Goal: Complete application form

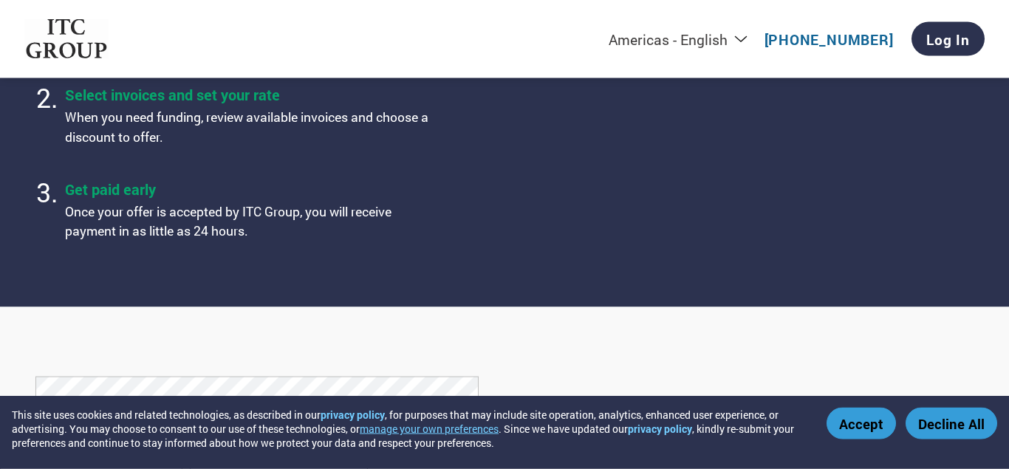
scroll to position [404, 0]
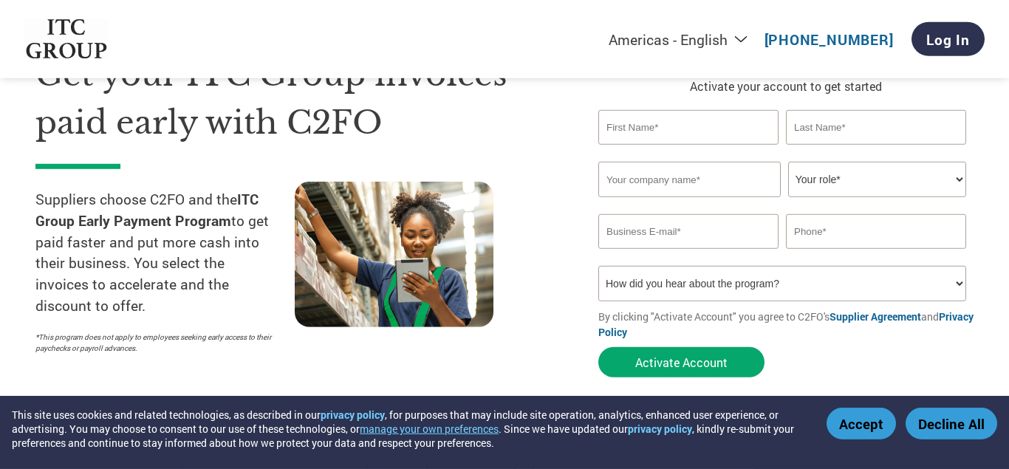
scroll to position [68, 0]
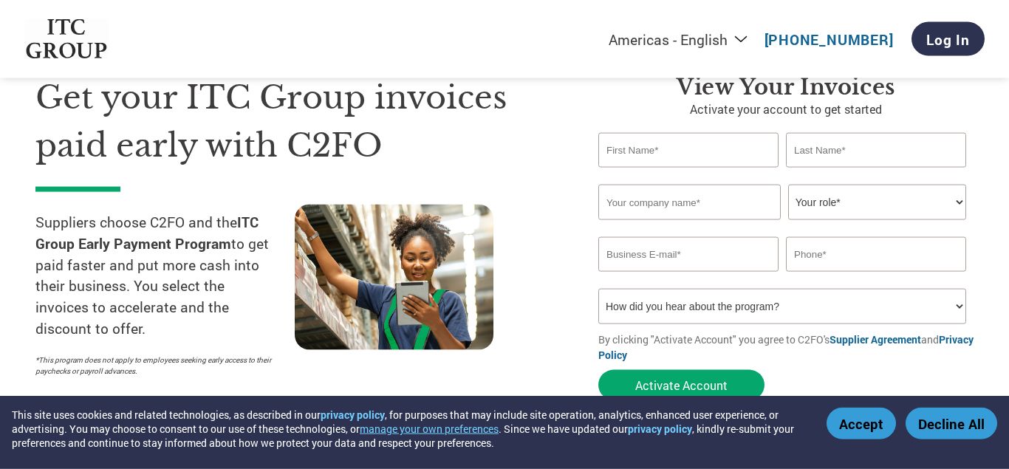
click at [632, 154] on input "text" at bounding box center [688, 150] width 180 height 35
click at [652, 202] on input "text" at bounding box center [689, 202] width 182 height 35
click at [631, 143] on input "text" at bounding box center [688, 150] width 180 height 35
type input "[PERSON_NAME]"
click at [812, 149] on input "text" at bounding box center [876, 150] width 180 height 35
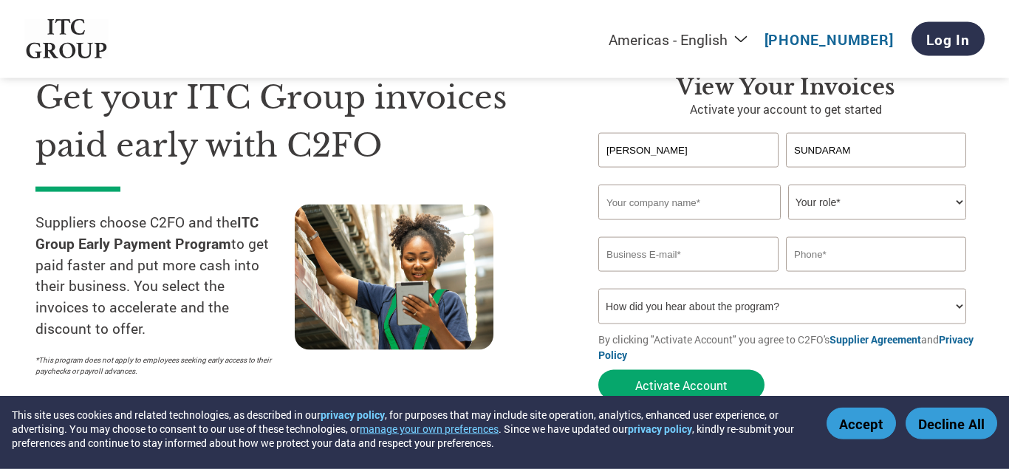
type input "SUNDARAM"
click at [662, 195] on input "text" at bounding box center [689, 202] width 182 height 35
click at [788, 185] on select "Your role* CFO Controller Credit Manager Finance Director Treasurer CEO Preside…" at bounding box center [877, 202] width 178 height 35
click at [700, 199] on input "JANATICS GLOBAL SOLUTIONS PRIVATE LIMITED" at bounding box center [689, 202] width 182 height 35
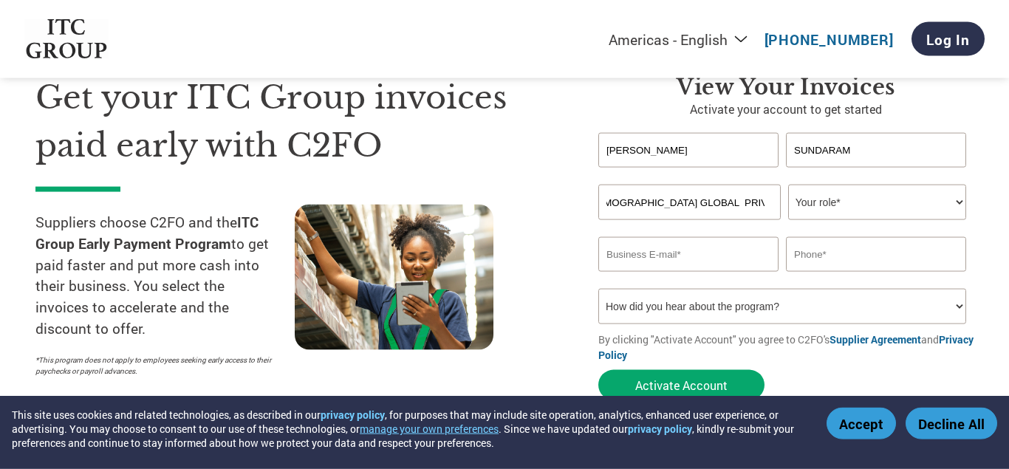
scroll to position [0, 0]
type input "[DEMOGRAPHIC_DATA] INDIA PRIVATE LIMITED"
click at [788, 185] on select "Your role* CFO Controller Credit Manager Finance Director Treasurer CEO Preside…" at bounding box center [877, 202] width 178 height 35
select select "OTHER"
click option "Other" at bounding box center [0, 0] width 0 height 0
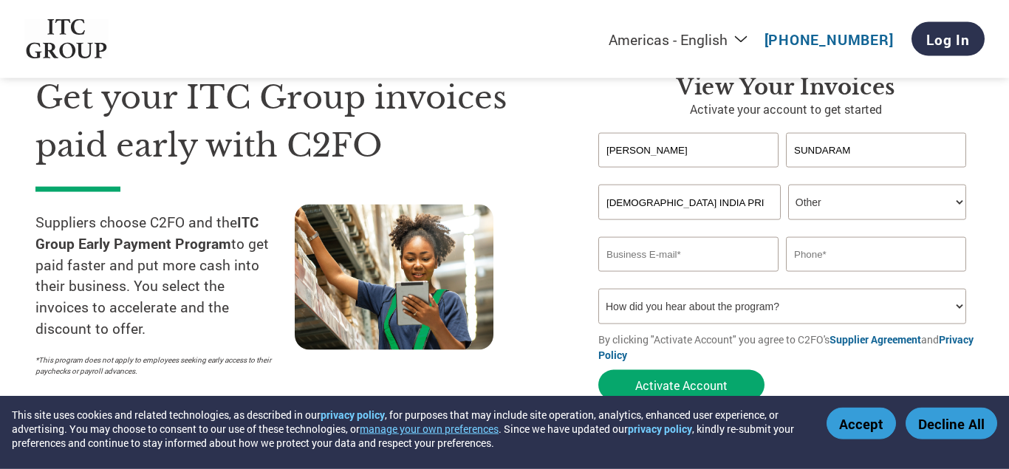
click at [690, 245] on input "email" at bounding box center [688, 254] width 180 height 35
type input "s"
paste input ""[PERSON_NAME] S" <[PERSON_NAME][EMAIL_ADDRESS][DOMAIN_NAME]>"
type input ""[PERSON_NAME] S" <[PERSON_NAME][EMAIL_ADDRESS][DOMAIN_NAME]"
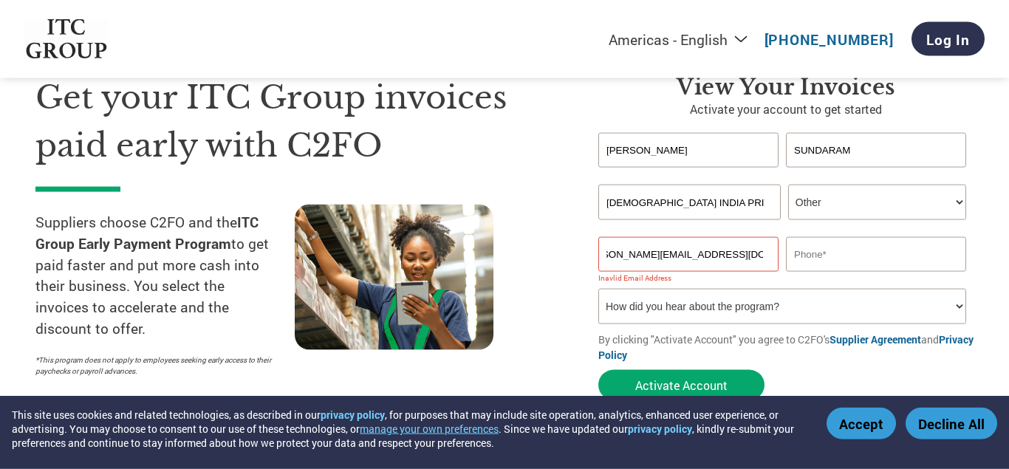
click at [808, 245] on input "text" at bounding box center [876, 254] width 180 height 35
type input "8870006077"
click at [598, 289] on select "How did you hear about the program? Received a letter Email Social Media Online…" at bounding box center [782, 306] width 368 height 35
click option "Received a letter" at bounding box center [0, 0] width 0 height 0
click at [598, 289] on select "How did you hear about the program? Received a letter Email Social Media Online…" at bounding box center [782, 306] width 368 height 35
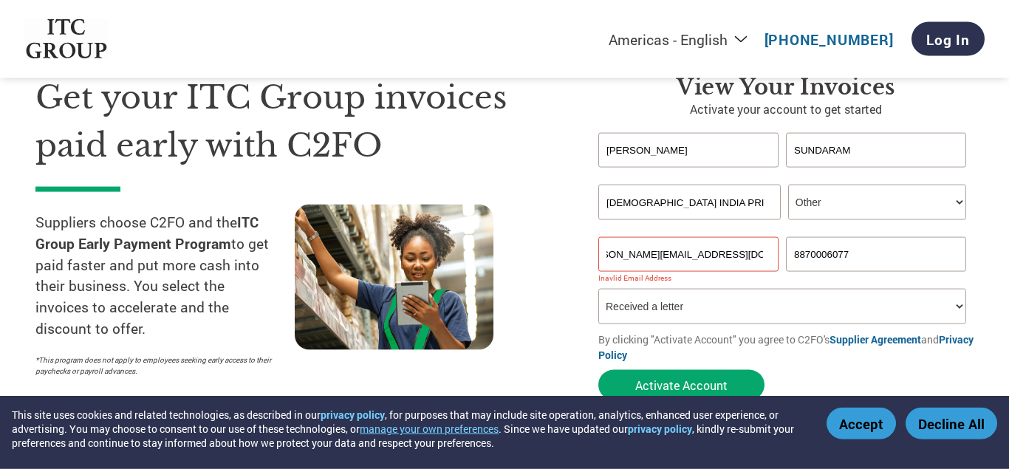
select select "Email"
click option "Email" at bounding box center [0, 0] width 0 height 0
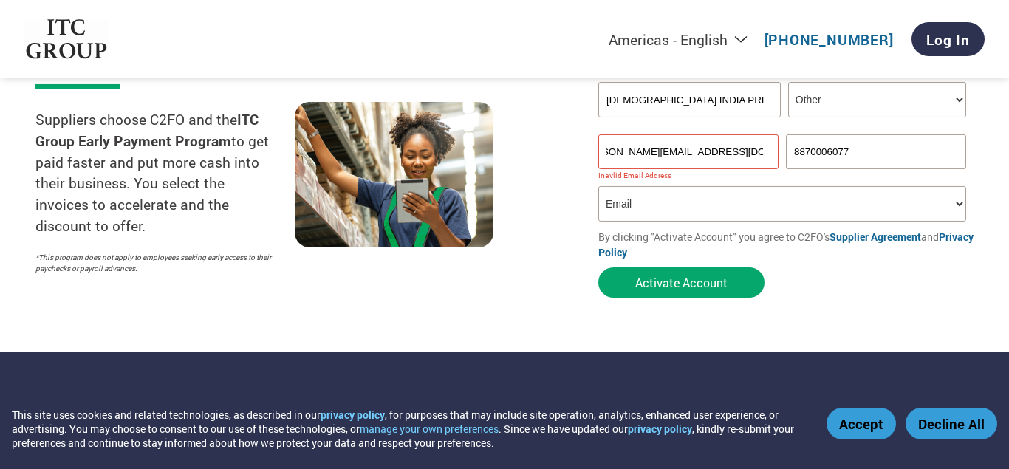
scroll to position [165, 0]
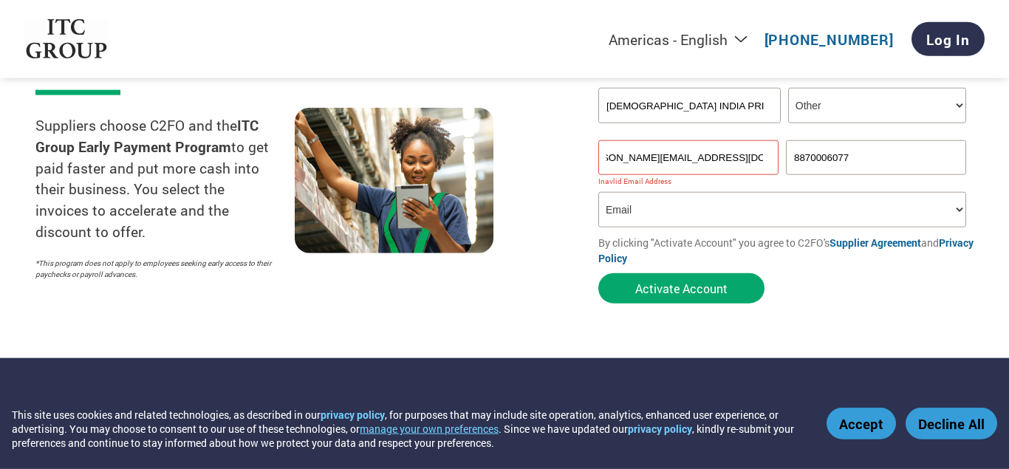
click at [612, 158] on input ""[PERSON_NAME] S" <[PERSON_NAME][EMAIL_ADDRESS][DOMAIN_NAME]" at bounding box center [688, 157] width 180 height 35
click at [612, 158] on input "[PERSON_NAME][EMAIL_ADDRESS][DOMAIN_NAME]" at bounding box center [688, 157] width 180 height 35
click at [737, 157] on input "[PERSON_NAME][EMAIL_ADDRESS][DOMAIN_NAME]" at bounding box center [688, 157] width 180 height 35
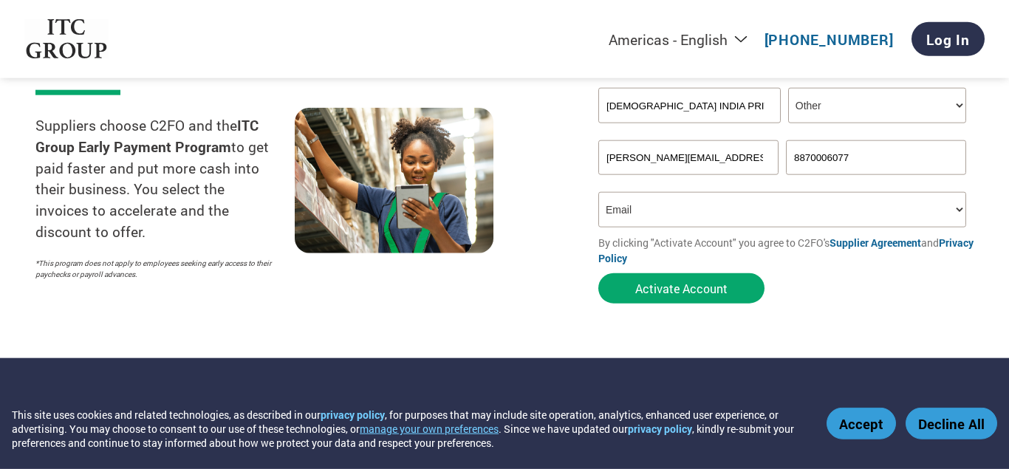
scroll to position [0, 4]
type input "[PERSON_NAME][EMAIL_ADDRESS][DOMAIN_NAME]"
click at [598, 192] on select "How did you hear about the program? Received a letter Email Social Media Online…" at bounding box center [782, 209] width 368 height 35
click option "Email" at bounding box center [0, 0] width 0 height 0
click at [692, 296] on button "Activate Account" at bounding box center [681, 288] width 166 height 30
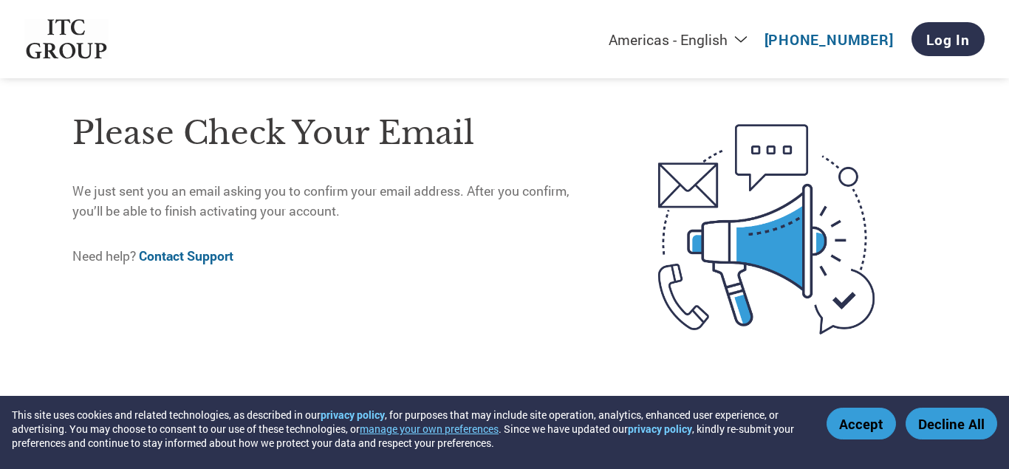
click at [856, 431] on button "Accept" at bounding box center [861, 424] width 69 height 32
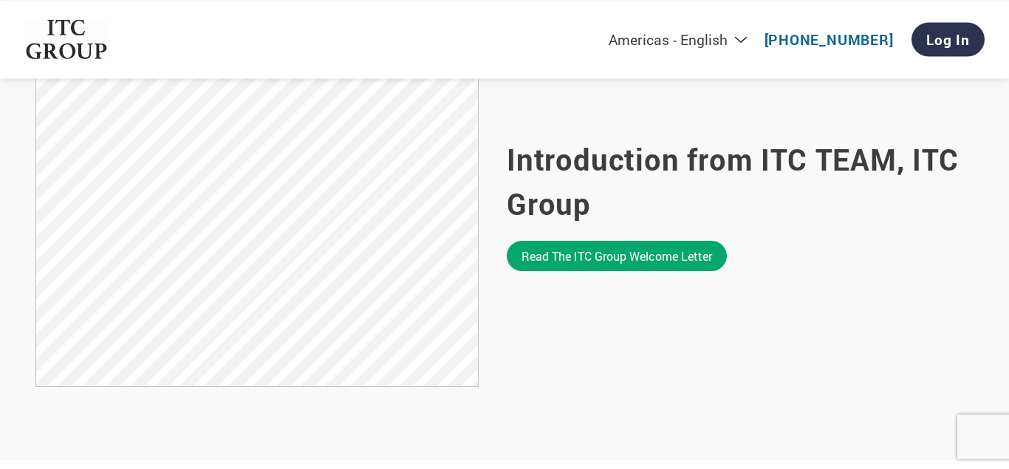
scroll to position [1001, 0]
